Goal: Navigation & Orientation: Find specific page/section

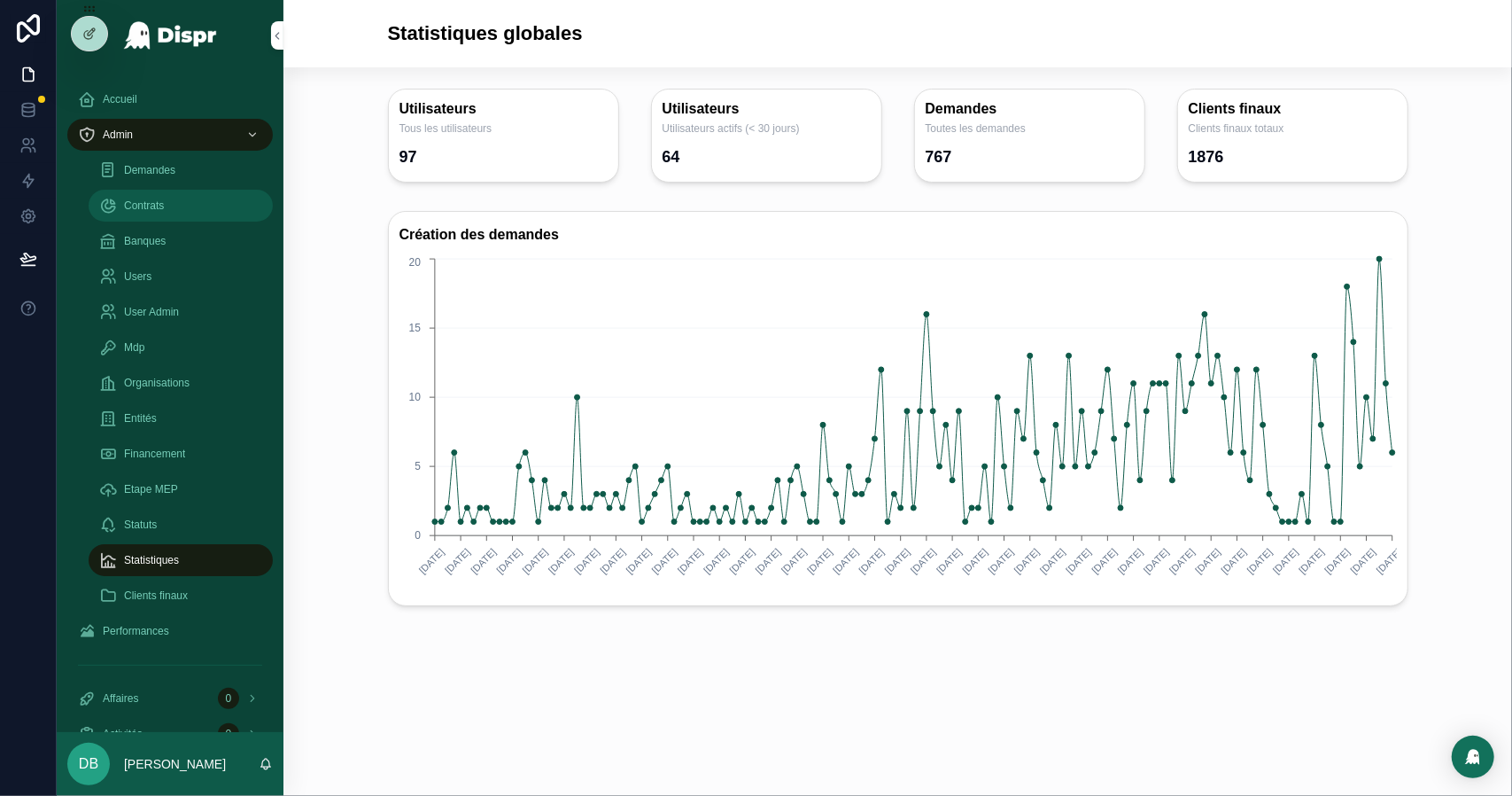
click at [164, 212] on span "Contrats" at bounding box center [143, 205] width 40 height 14
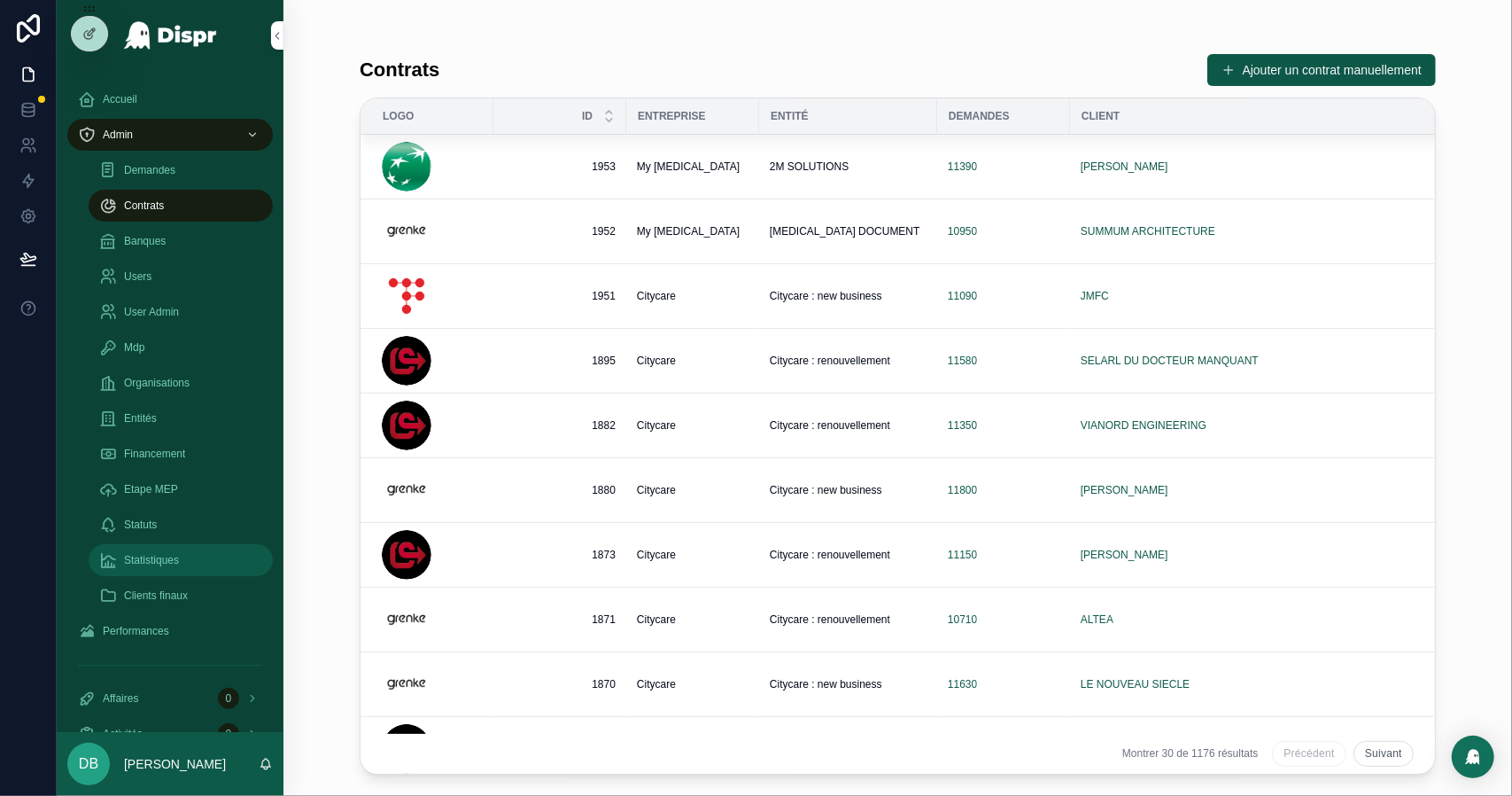
click at [178, 554] on span "Statistiques" at bounding box center [151, 560] width 55 height 14
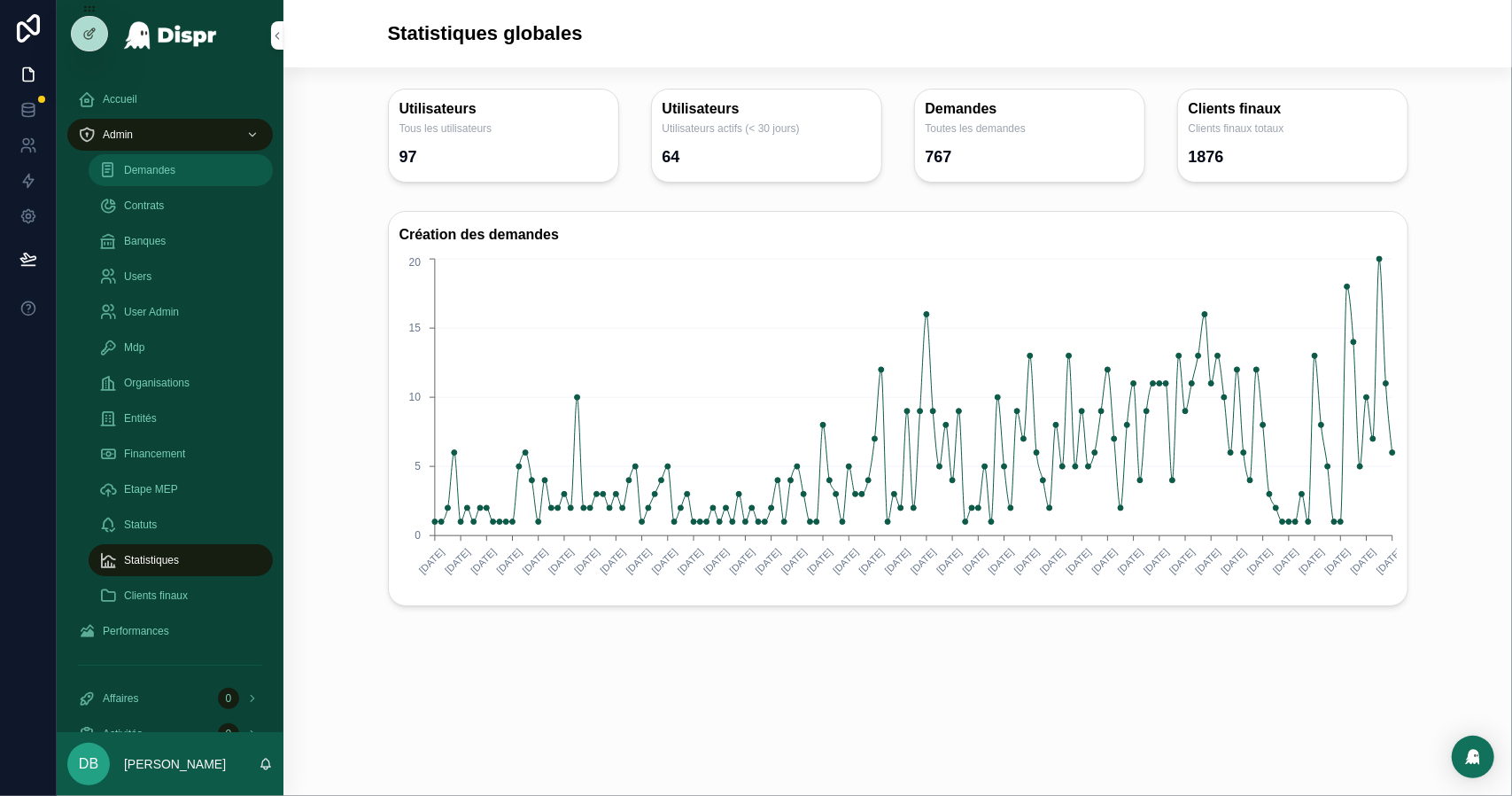
click at [172, 174] on span "Demandes" at bounding box center [149, 170] width 52 height 14
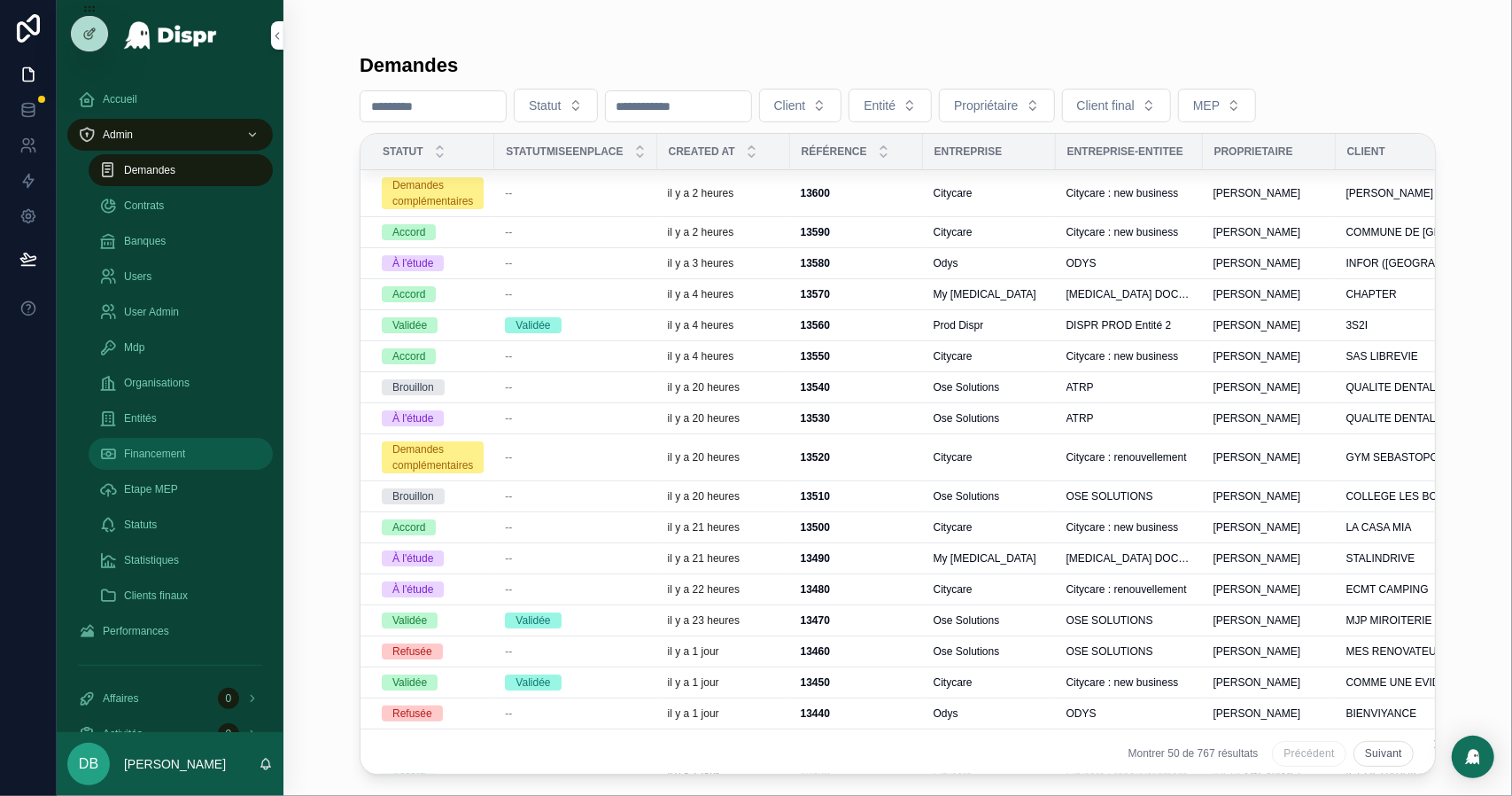
click at [184, 446] on span "Financement" at bounding box center [154, 453] width 61 height 14
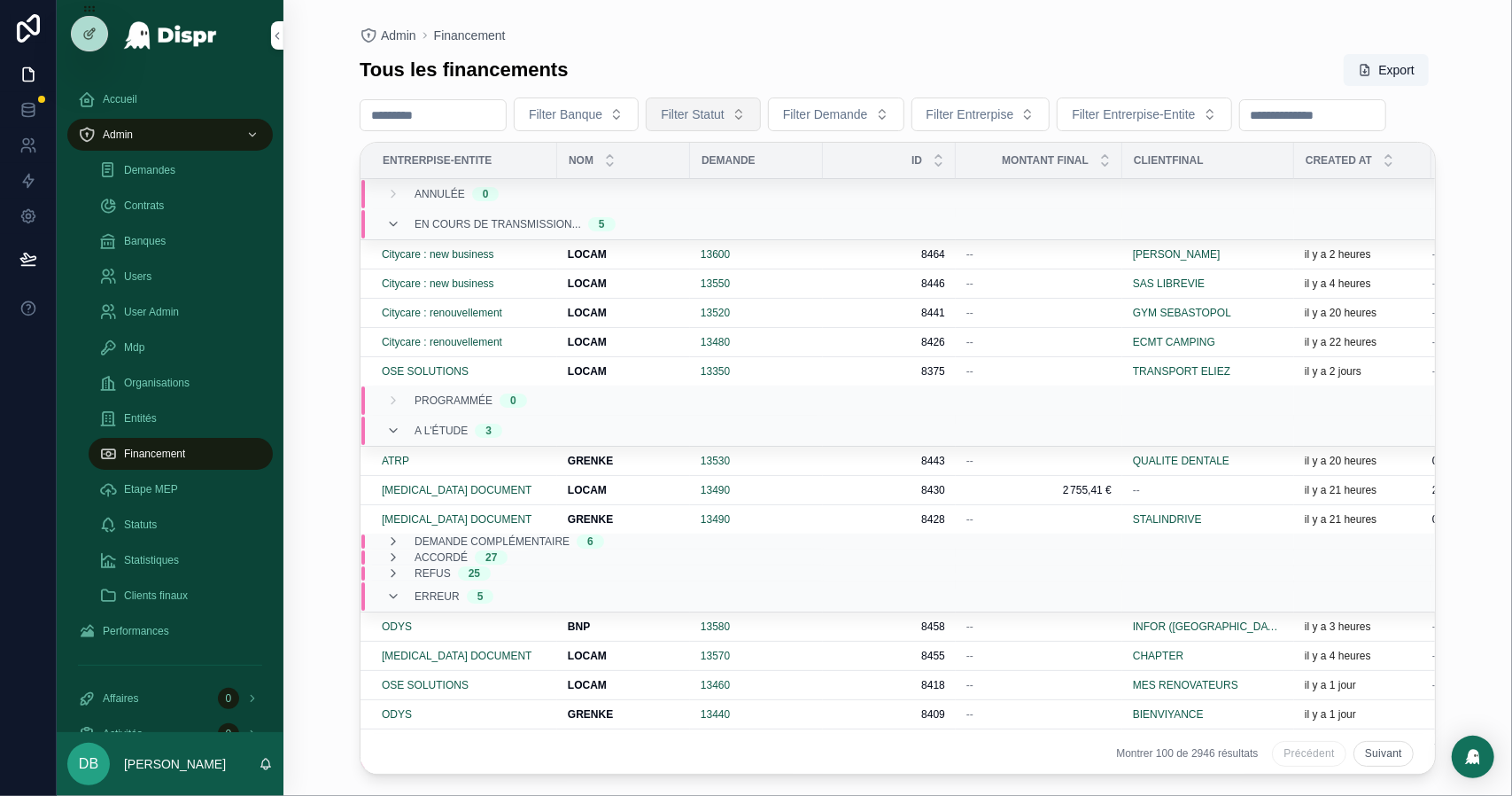
click at [725, 109] on span "Filter Statut" at bounding box center [693, 113] width 64 height 18
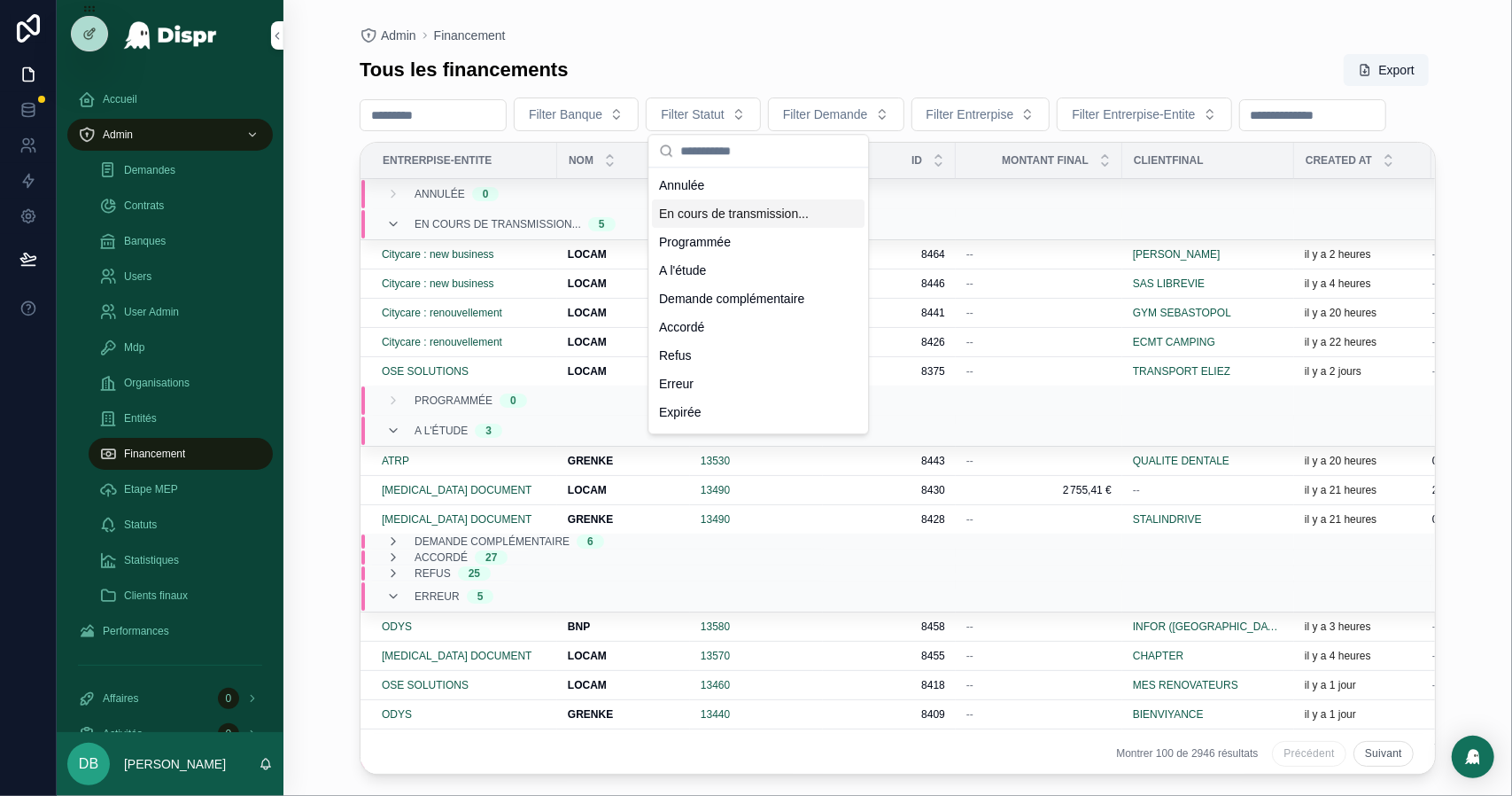
click at [759, 228] on div "En cours de transmission..." at bounding box center [758, 214] width 213 height 28
